Goal: Task Accomplishment & Management: Complete application form

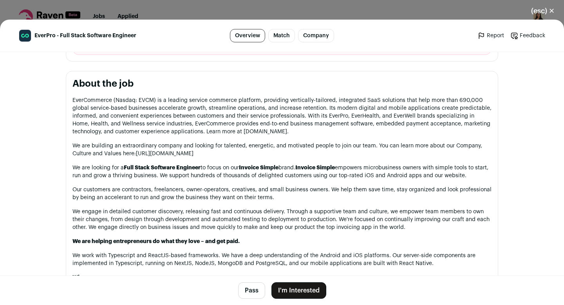
scroll to position [470, 0]
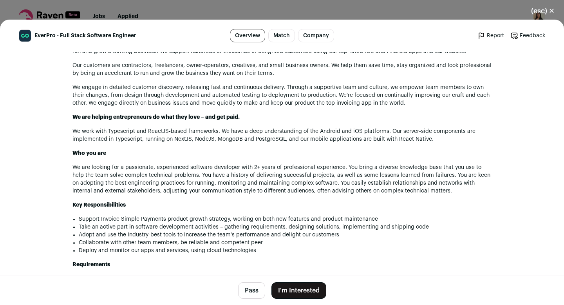
click at [288, 293] on button "I'm Interested" at bounding box center [298, 290] width 55 height 16
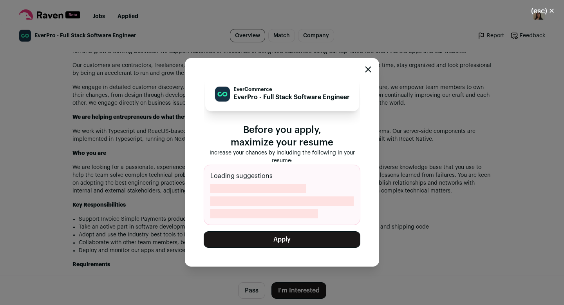
click at [261, 239] on button "Apply" at bounding box center [282, 239] width 157 height 16
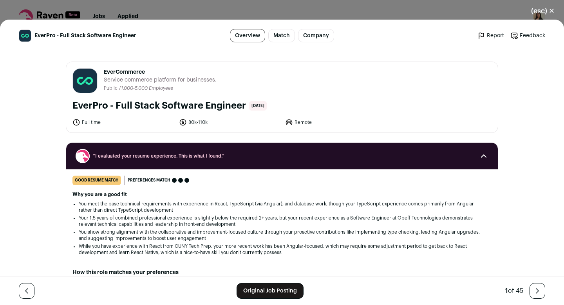
click at [186, 8] on div "(esc) ✕ EverPro - Full Stack Software Engineer Overview Match Company Report Fe…" at bounding box center [282, 152] width 564 height 305
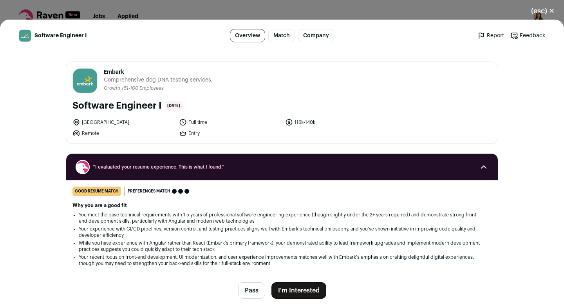
click at [290, 286] on button "I'm Interested" at bounding box center [298, 290] width 55 height 16
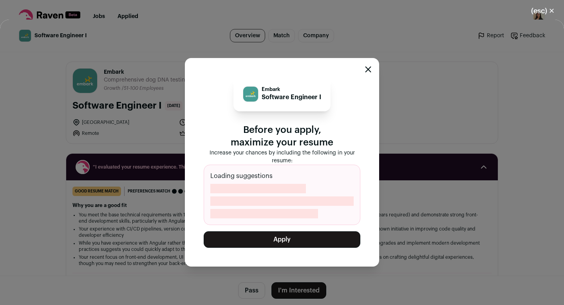
click at [278, 236] on button "Apply" at bounding box center [282, 239] width 157 height 16
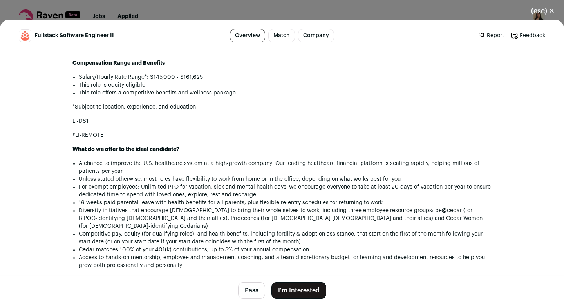
scroll to position [810, 0]
click at [299, 292] on button "I'm Interested" at bounding box center [298, 290] width 55 height 16
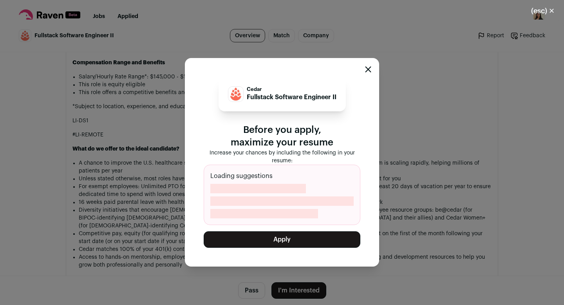
click at [269, 244] on button "Apply" at bounding box center [282, 239] width 157 height 16
